Goal: Information Seeking & Learning: Learn about a topic

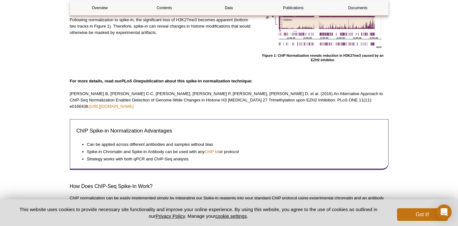
scroll to position [262, 0]
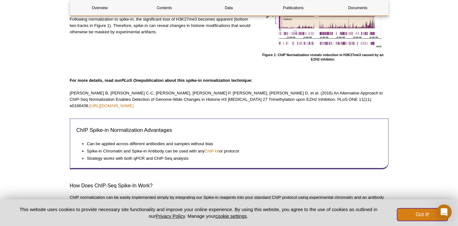
click at [420, 213] on button "Got it!" at bounding box center [422, 215] width 51 height 13
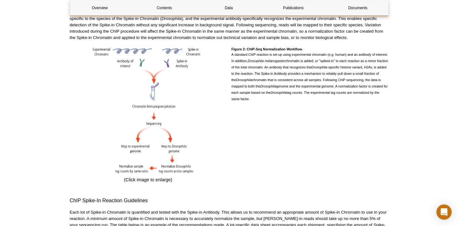
scroll to position [484, 0]
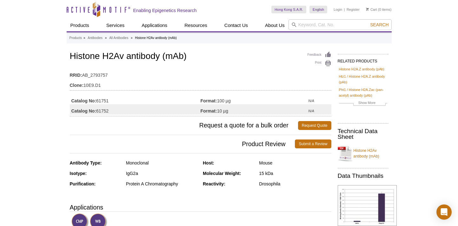
click at [95, 97] on td "Catalog No: 61751" at bounding box center [135, 99] width 131 height 10
click at [95, 100] on strong "Catalog No:" at bounding box center [83, 101] width 25 height 6
click at [111, 101] on td "Catalog No: 61751" at bounding box center [135, 99] width 131 height 10
click at [103, 101] on td "Catalog No: 61751" at bounding box center [135, 99] width 131 height 10
click at [353, 70] on link "Histone H2A.Z antibody (pAb)" at bounding box center [361, 69] width 45 height 6
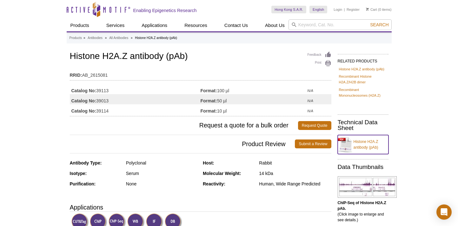
click at [361, 147] on link "Histone H2A.Z antibody (pAb)" at bounding box center [363, 144] width 51 height 19
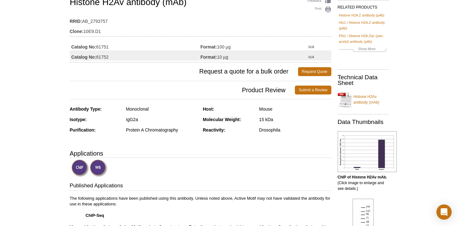
scroll to position [51, 0]
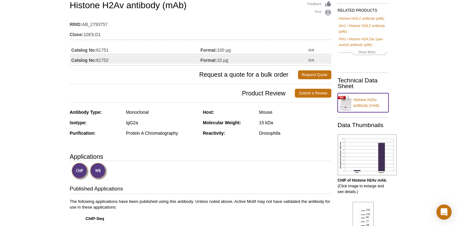
click at [361, 106] on link "Histone H2Av antibody (mAb)" at bounding box center [363, 102] width 51 height 19
